Goal: Check status: Check status

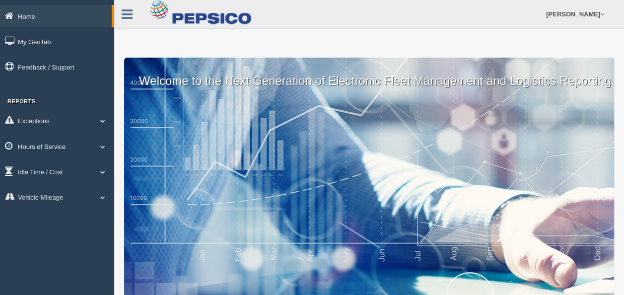
click at [103, 146] on span at bounding box center [102, 146] width 13 height 5
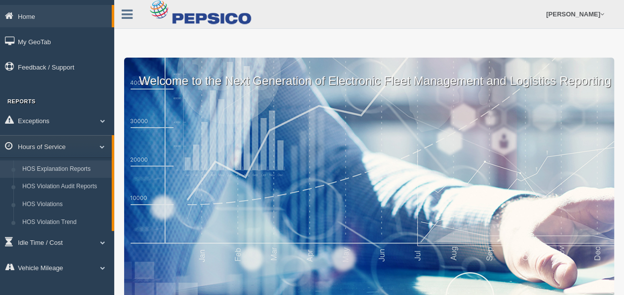
click at [79, 165] on link "HOS Explanation Reports" at bounding box center [65, 169] width 94 height 18
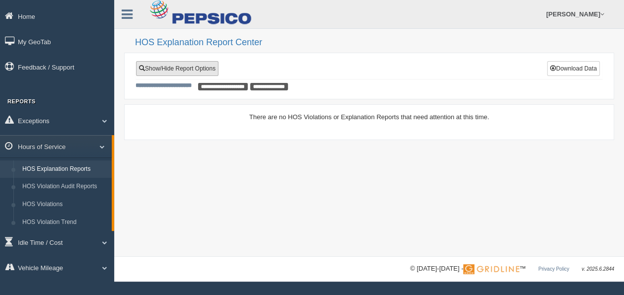
click at [175, 66] on link "Show/Hide Report Options" at bounding box center [177, 68] width 82 height 15
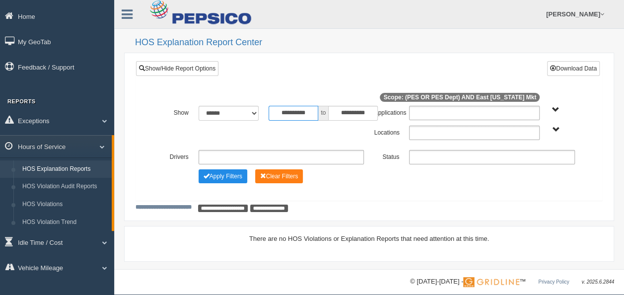
click at [312, 110] on input "**********" at bounding box center [294, 113] width 50 height 15
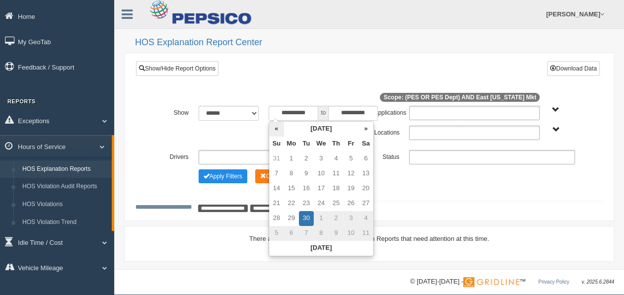
click at [278, 132] on th "«" at bounding box center [276, 129] width 15 height 15
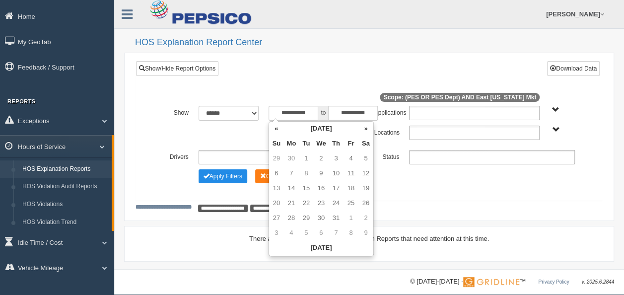
click at [278, 132] on th "«" at bounding box center [276, 129] width 15 height 15
click at [277, 132] on th "«" at bounding box center [276, 129] width 15 height 15
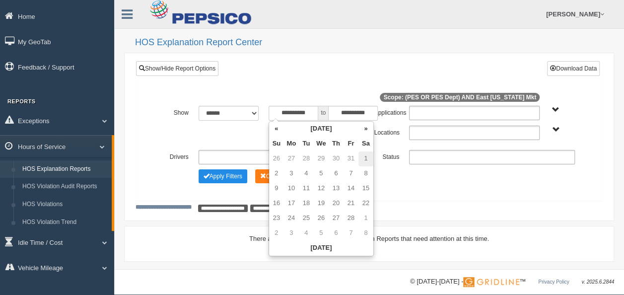
click at [363, 157] on td "1" at bounding box center [366, 158] width 15 height 15
type input "**********"
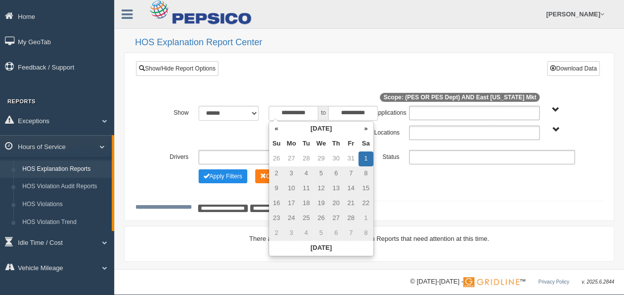
click at [427, 130] on ul at bounding box center [474, 133] width 131 height 14
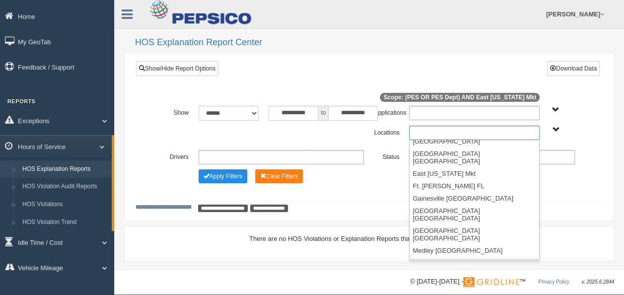
scroll to position [92, 0]
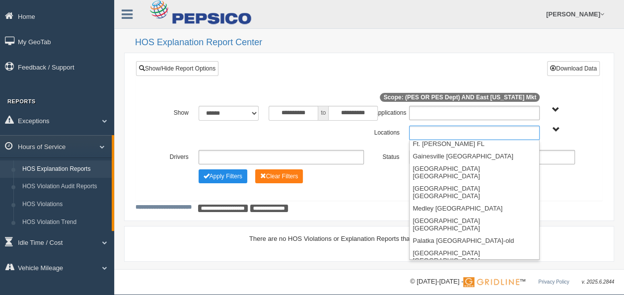
click at [432, 267] on li "[GEOGRAPHIC_DATA] [GEOGRAPHIC_DATA]" at bounding box center [475, 277] width 130 height 20
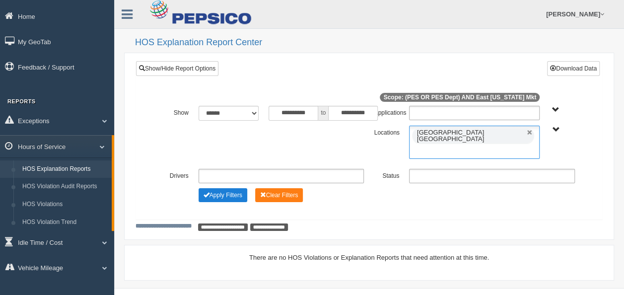
click at [223, 188] on button "Apply Filters" at bounding box center [223, 195] width 49 height 14
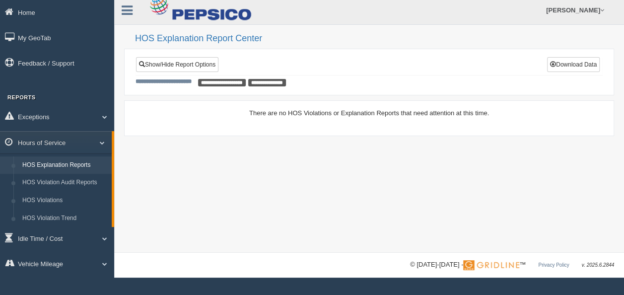
scroll to position [5, 0]
